Goal: Share content

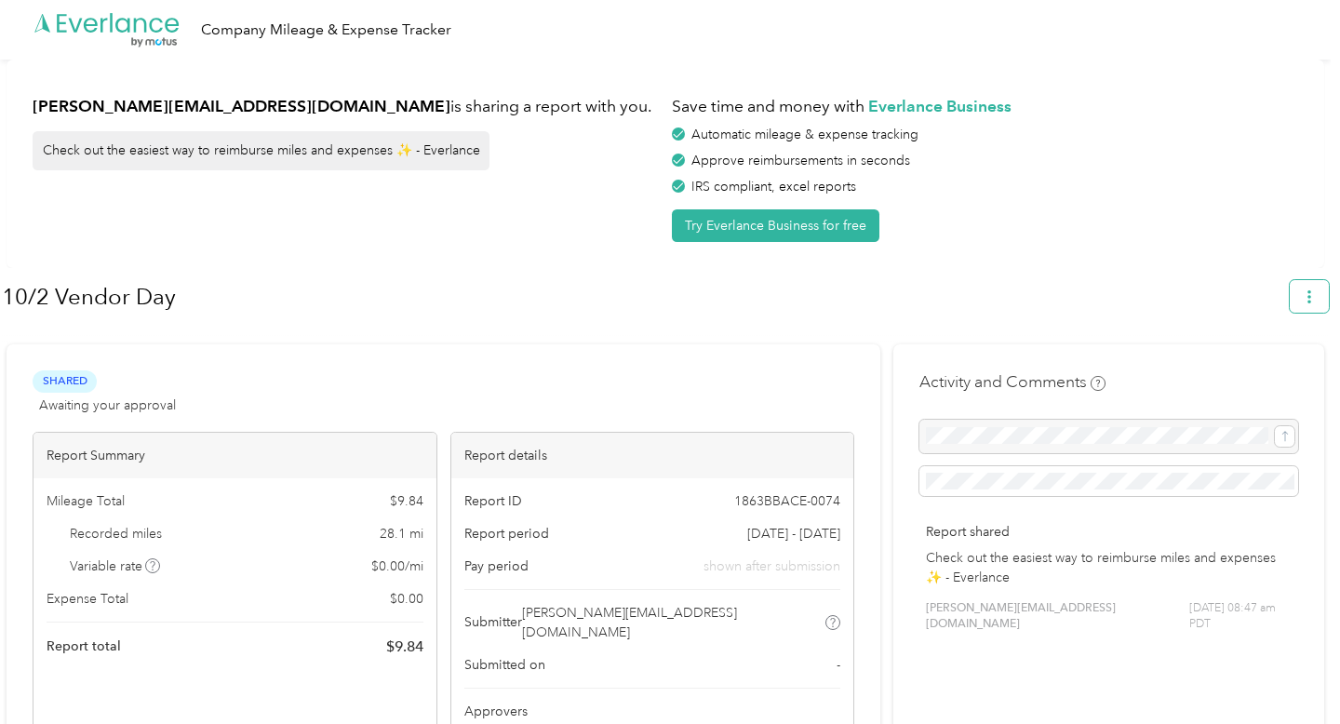
click at [1315, 291] on icon "button" at bounding box center [1309, 296] width 13 height 13
click at [1263, 337] on span "Copy share link" at bounding box center [1276, 341] width 84 height 39
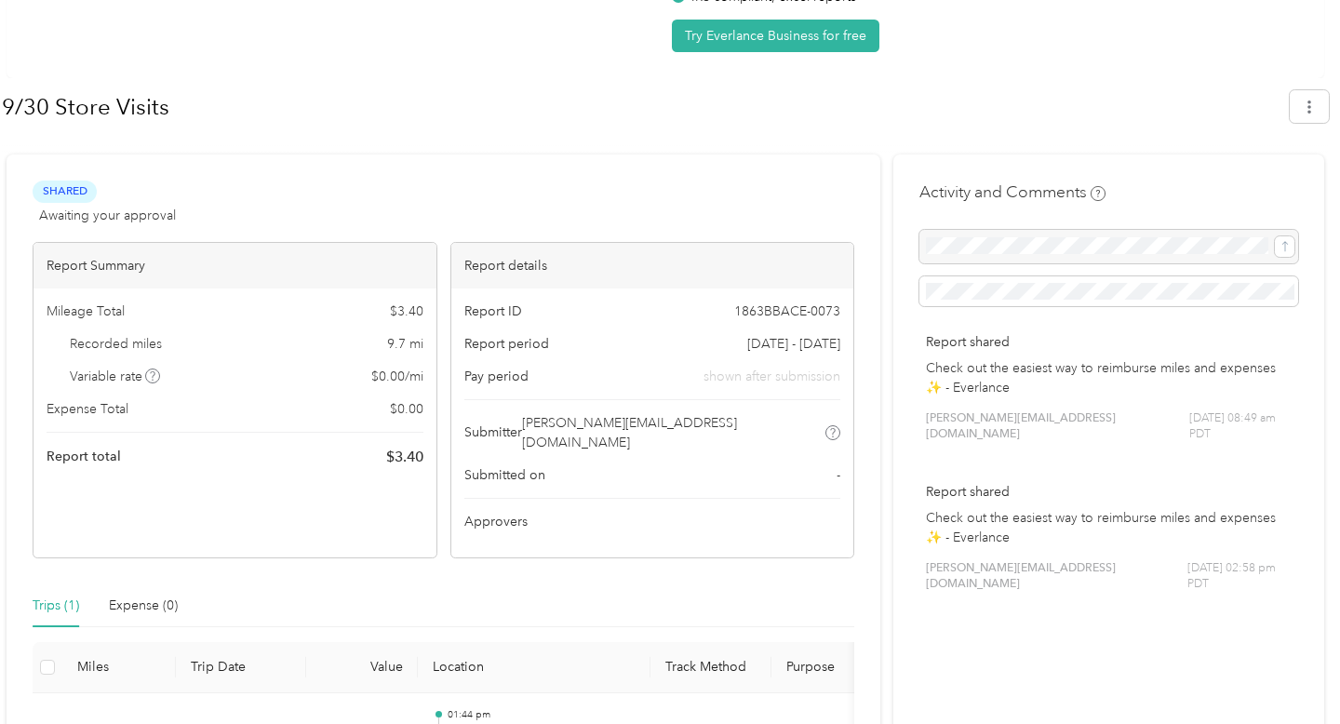
scroll to position [194, 0]
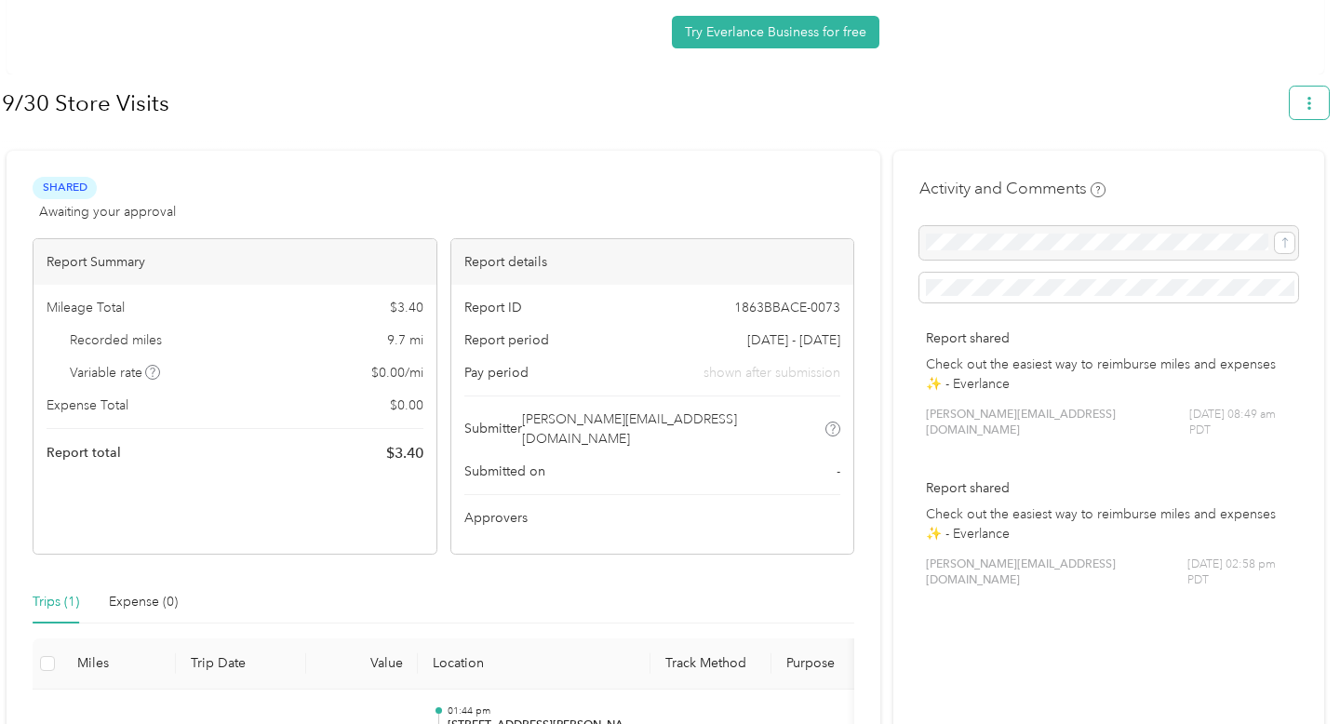
click at [1312, 102] on icon "button" at bounding box center [1309, 103] width 13 height 13
click at [1281, 139] on span "Copy share link" at bounding box center [1276, 147] width 84 height 39
